Goal: Information Seeking & Learning: Learn about a topic

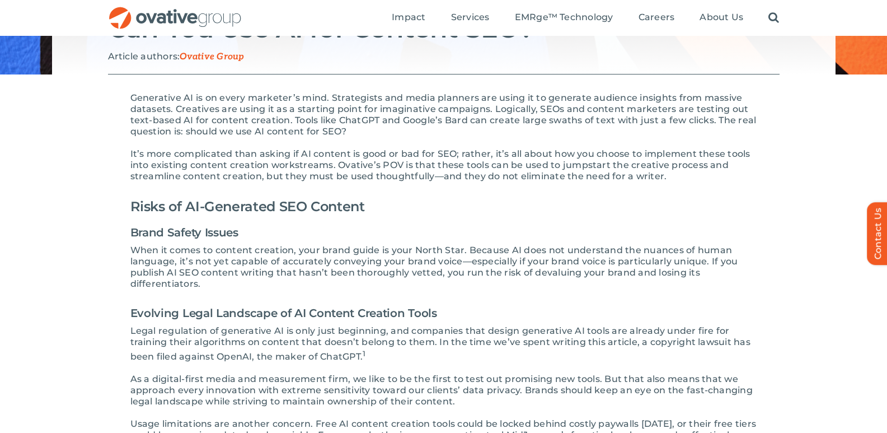
scroll to position [56, 0]
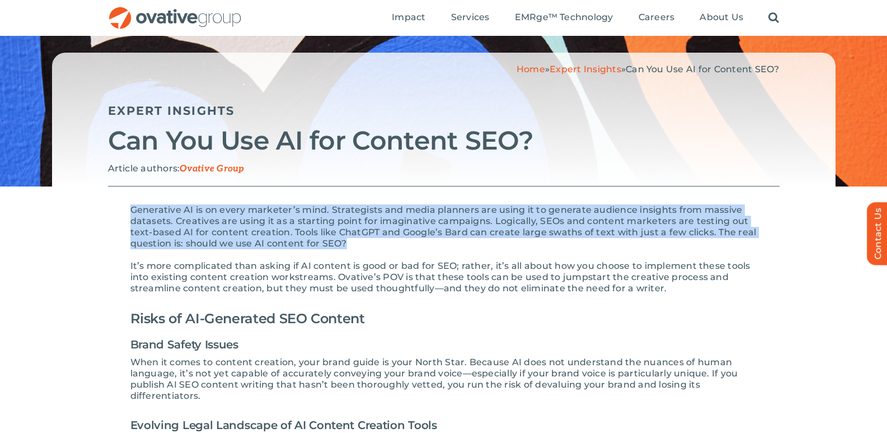
drag, startPoint x: 353, startPoint y: 241, endPoint x: 129, endPoint y: 205, distance: 226.7
copy p "Generative AI is on every marketer’s mind. Strategists and media planners are u…"
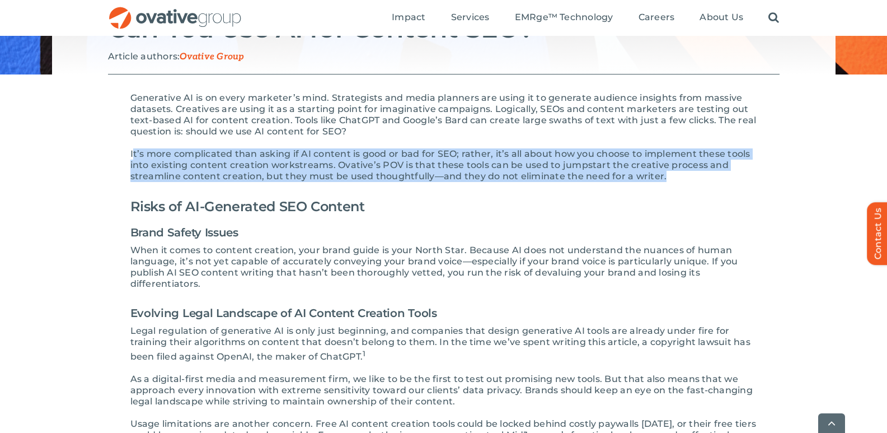
drag, startPoint x: 134, startPoint y: 151, endPoint x: 651, endPoint y: 177, distance: 518.3
click at [665, 177] on p "It’s more complicated than asking if AI content is good or bad for SEO; rather,…" at bounding box center [443, 165] width 627 height 34
copy p "t’s more complicated than asking if AI content is good or bad for SEO; rather, …"
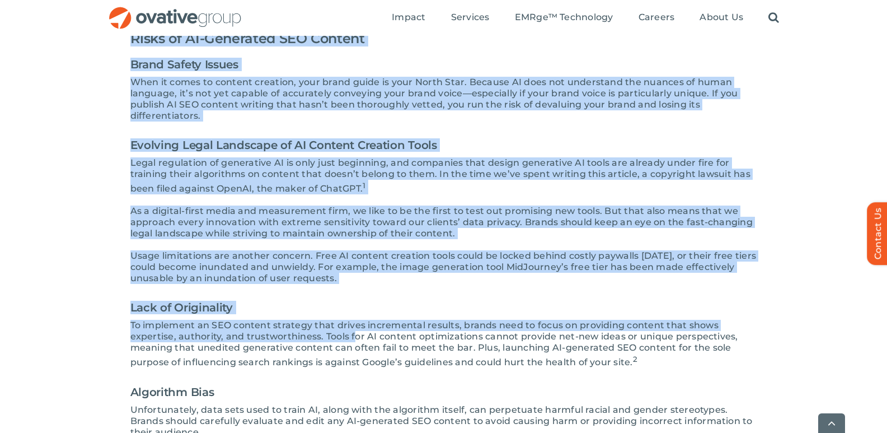
scroll to position [392, 0]
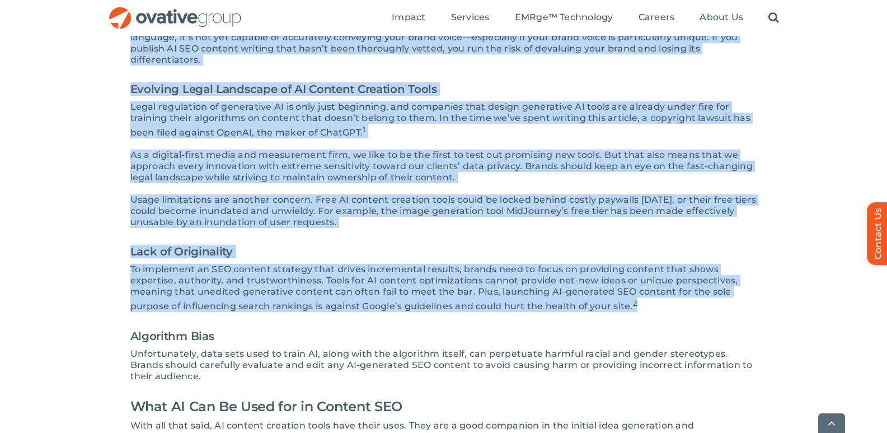
drag, startPoint x: 133, startPoint y: 206, endPoint x: 644, endPoint y: 306, distance: 520.5
copy div "Lorem ip DO-Sitametco ADI Elitsed Doeiu Tempor Incidi Utla et dolor ma aliquae …"
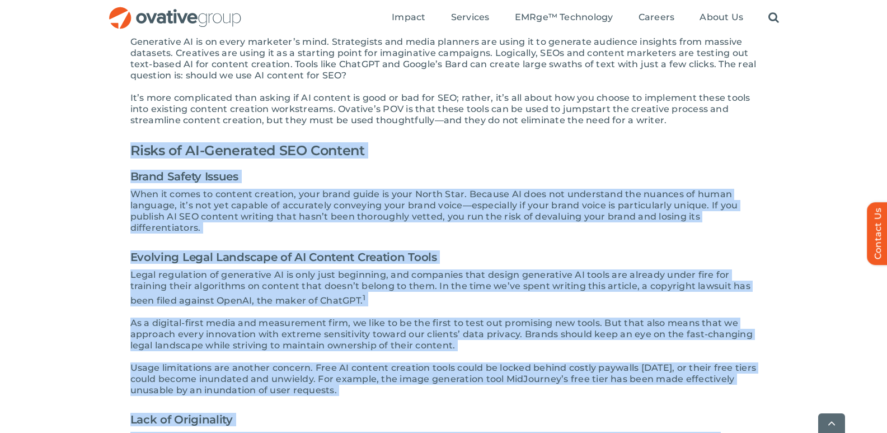
scroll to position [0, 0]
